Goal: Information Seeking & Learning: Check status

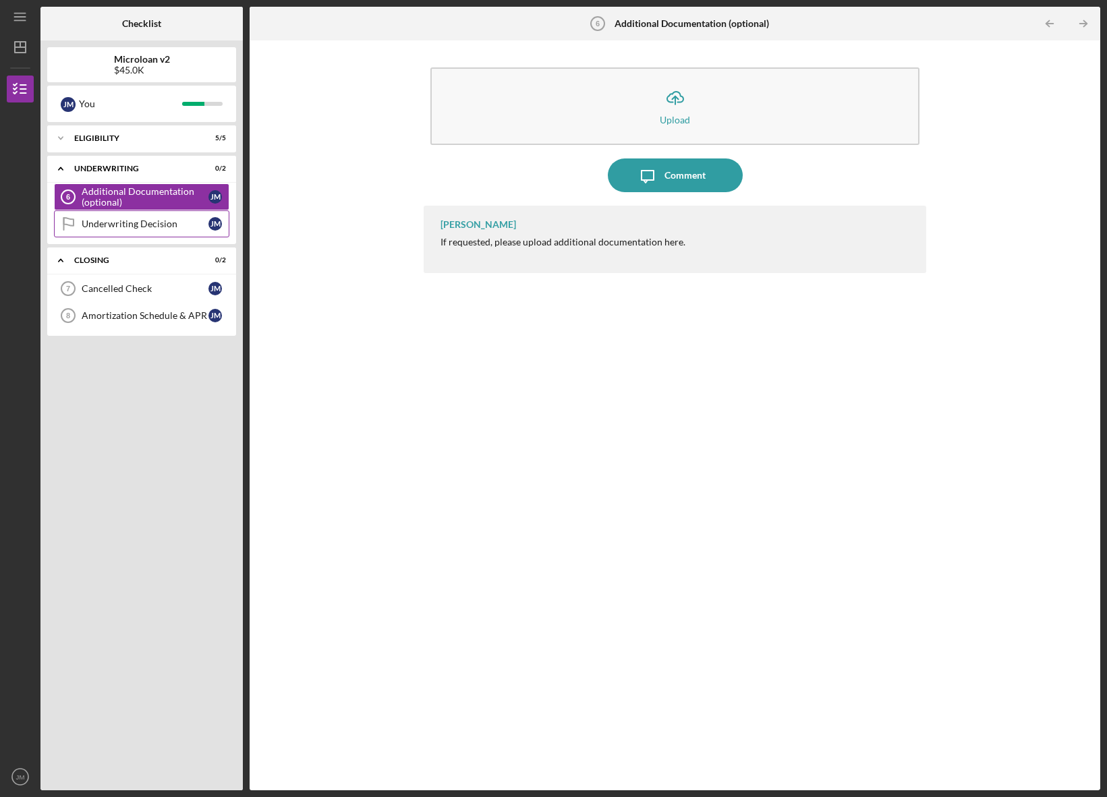
click at [128, 226] on div "Underwriting Decision" at bounding box center [145, 224] width 127 height 11
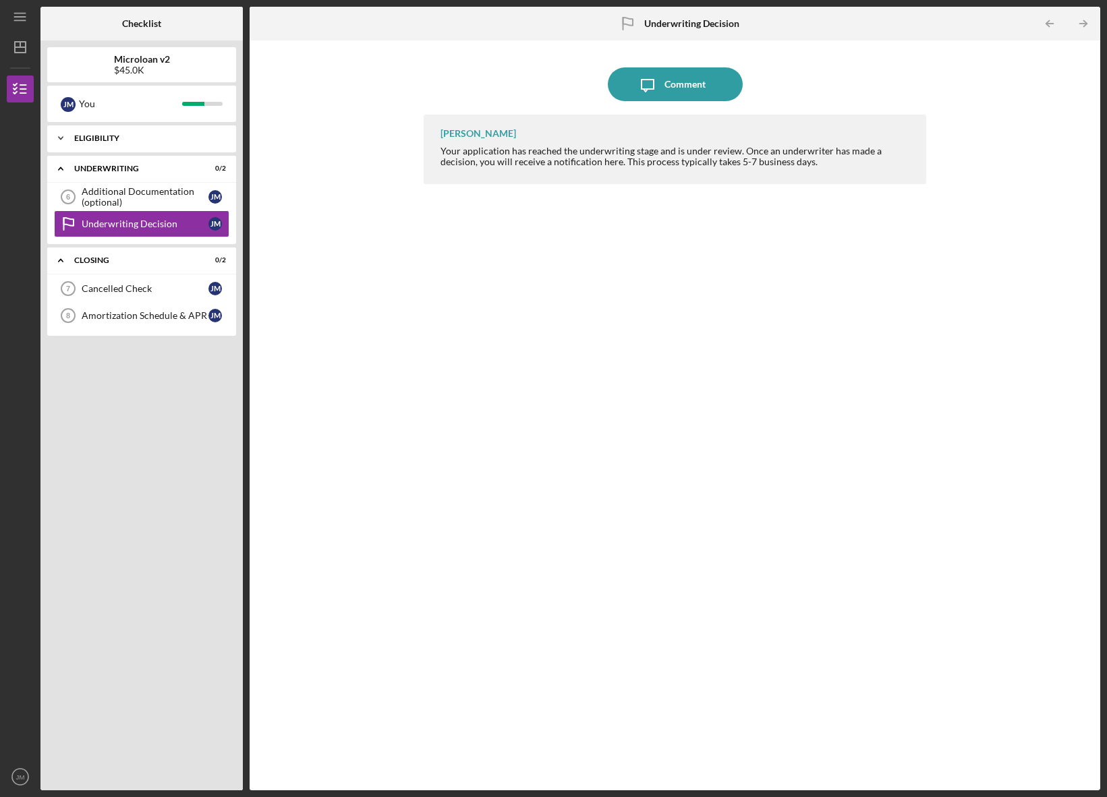
click at [76, 135] on div "Eligibility" at bounding box center [146, 138] width 145 height 8
click at [123, 263] on div "Closing" at bounding box center [146, 260] width 145 height 8
click at [82, 287] on div "Cancelled Check" at bounding box center [145, 288] width 127 height 11
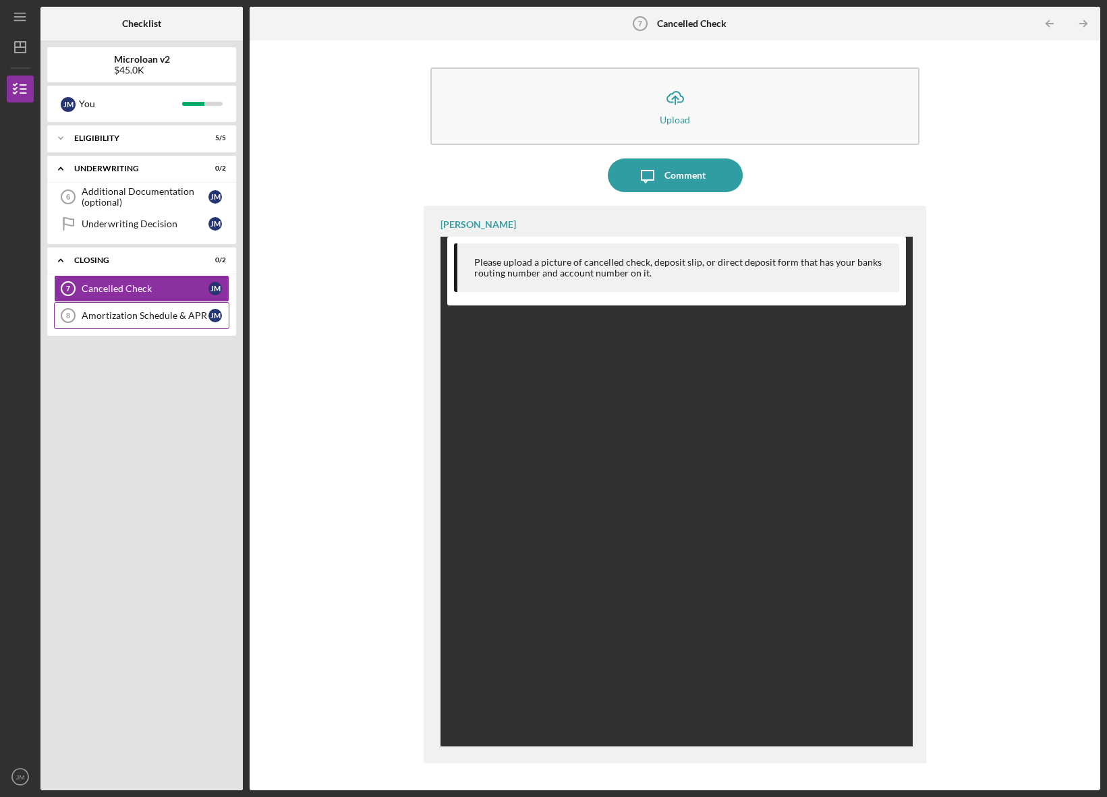
click at [151, 322] on link "Amortization Schedule & [DATE] Amortization [PERSON_NAME] & APR [PERSON_NAME]" at bounding box center [141, 315] width 175 height 27
